Goal: Find specific page/section: Find specific page/section

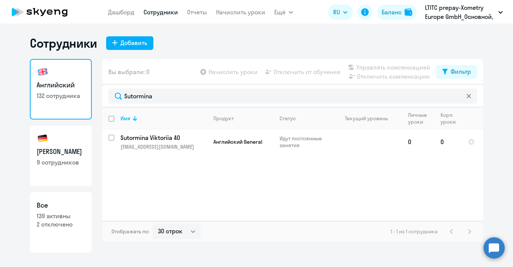
select select "30"
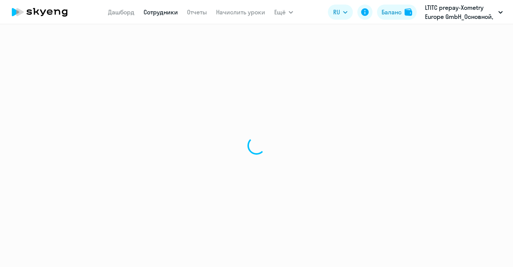
select select "30"
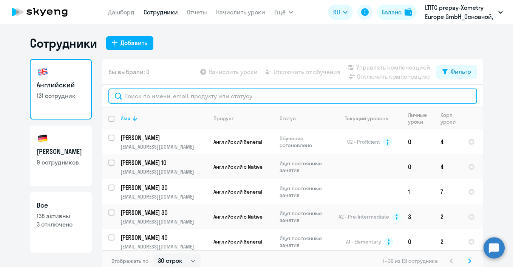
click at [164, 97] on input "text" at bounding box center [292, 95] width 369 height 15
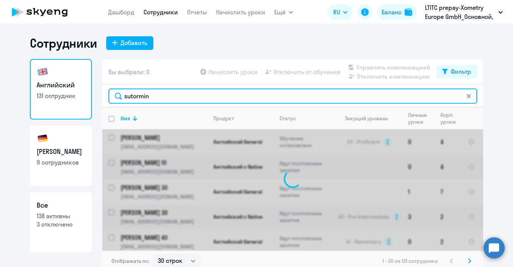
type input "sutormina"
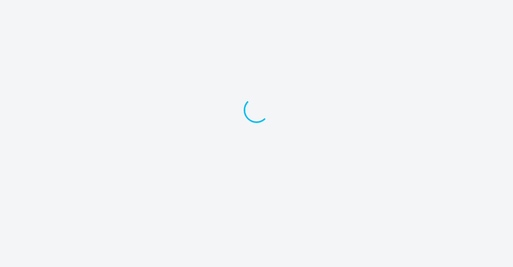
select select "30"
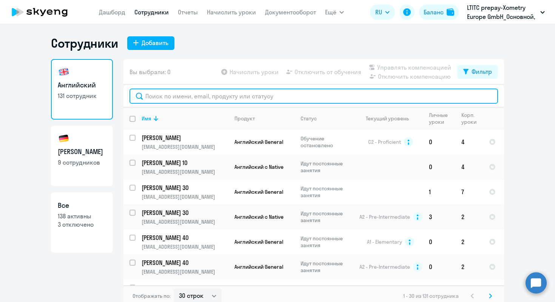
click at [181, 99] on input "text" at bounding box center [314, 95] width 369 height 15
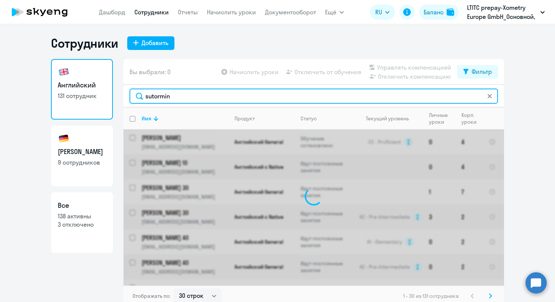
type input "sutormina"
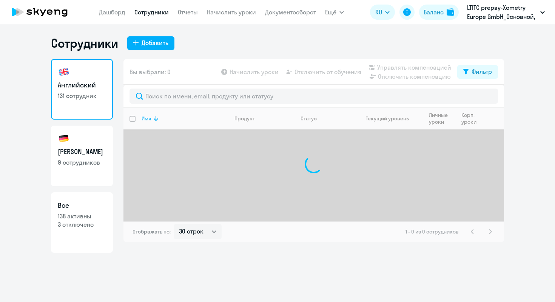
select select "30"
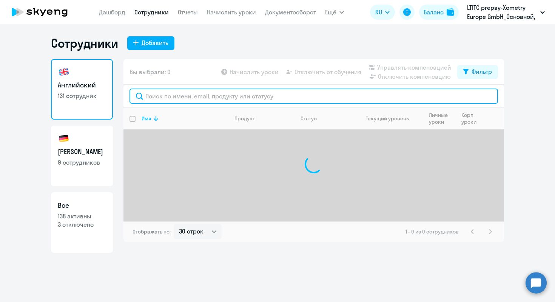
click at [171, 101] on input "text" at bounding box center [314, 95] width 369 height 15
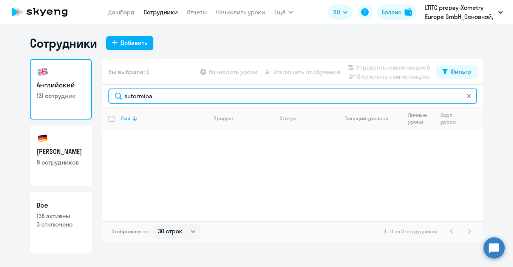
click at [164, 98] on input "sutormioa" at bounding box center [292, 95] width 369 height 15
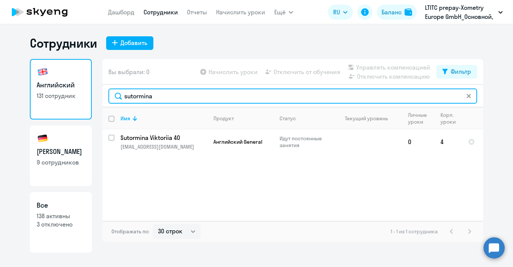
type input "sutormina"
